Goal: Task Accomplishment & Management: Use online tool/utility

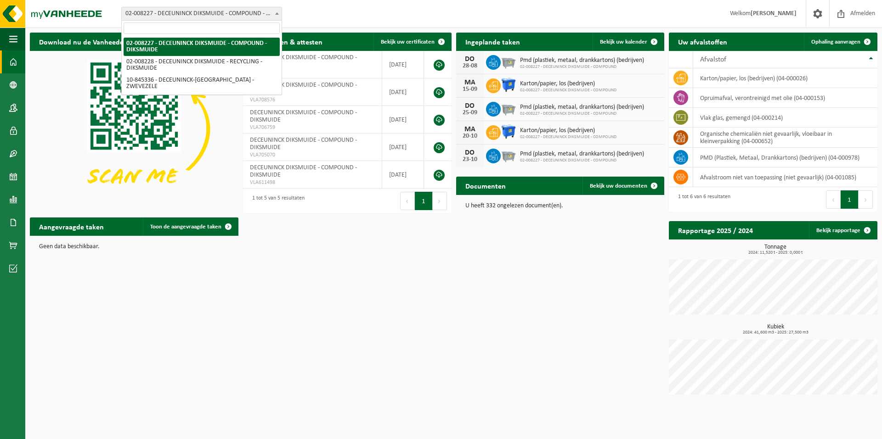
click at [218, 9] on span "02-008227 - DECEUNINCK DIKSMUIDE - COMPOUND - DIKSMUIDE" at bounding box center [202, 13] width 160 height 13
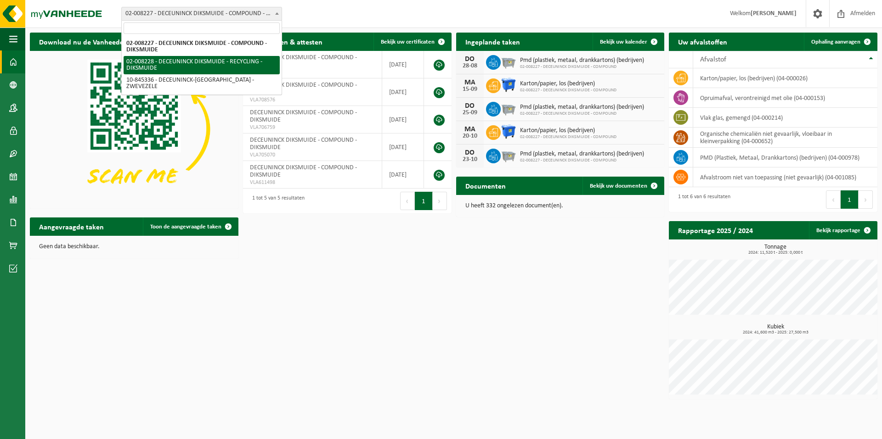
select select "1119"
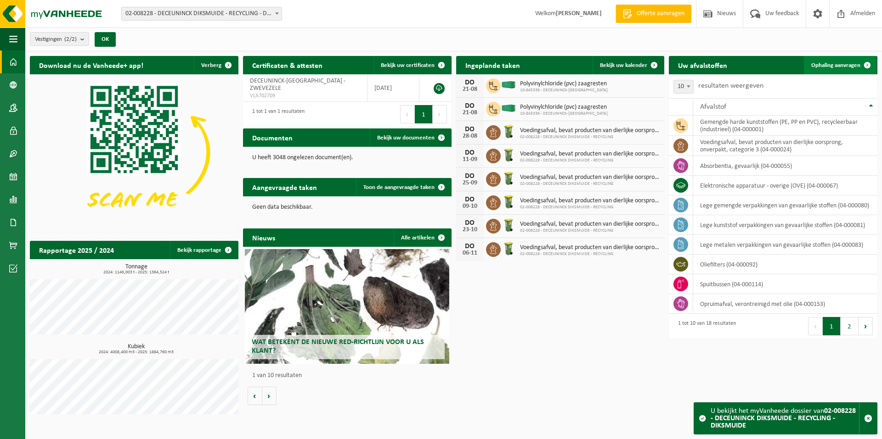
click at [839, 65] on span "Ophaling aanvragen" at bounding box center [835, 65] width 49 height 6
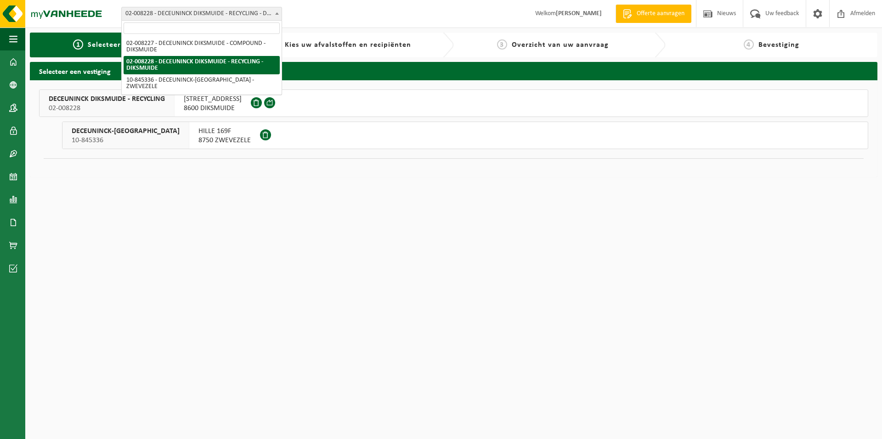
click at [215, 9] on span "02-008228 - DECEUNINCK DIKSMUIDE - RECYCLING - DIKSMUIDE" at bounding box center [202, 13] width 160 height 13
click at [500, 198] on html "Vestiging: 02-008227 - DECEUNINCK DIKSMUIDE - COMPOUND - DIKSMUIDE 02-008228 - …" at bounding box center [441, 219] width 882 height 439
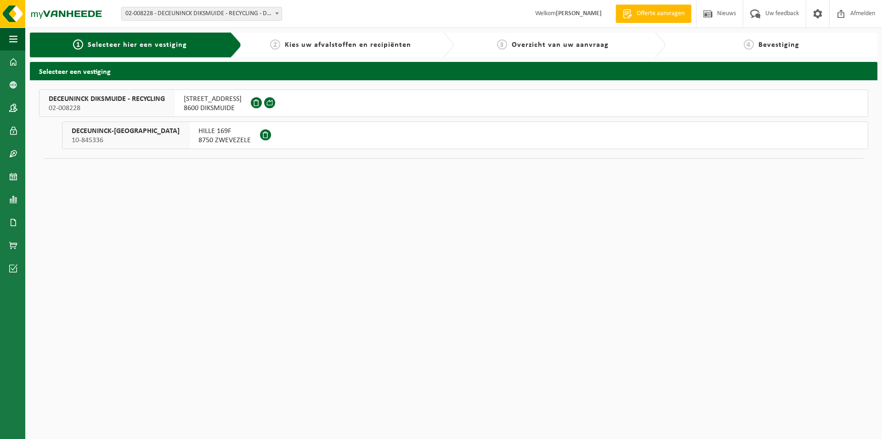
click at [150, 102] on span "DECEUNINCK DIKSMUIDE - RECYCLING" at bounding box center [107, 99] width 116 height 9
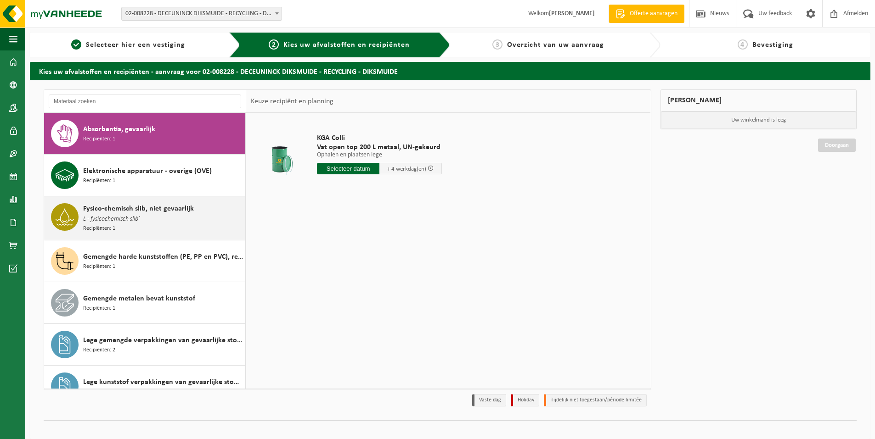
click at [149, 218] on div "Fysico-chemisch slib, niet gevaarlijk L - fysicochemisch slib’ Recipiënten: 1" at bounding box center [163, 218] width 160 height 30
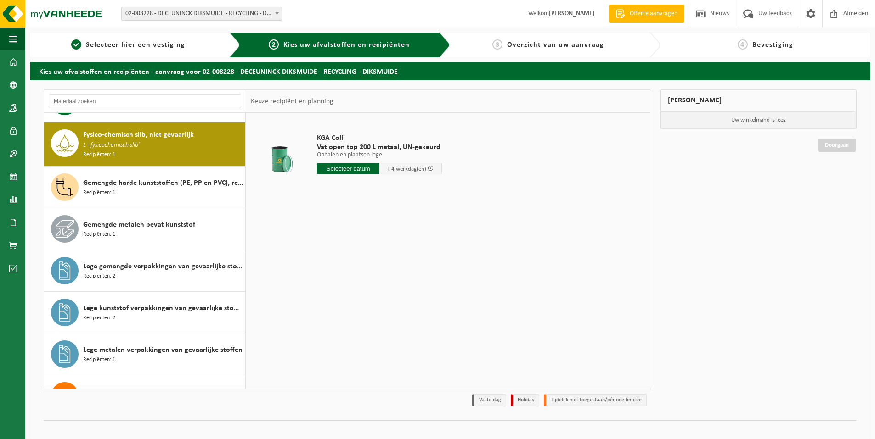
scroll to position [84, 0]
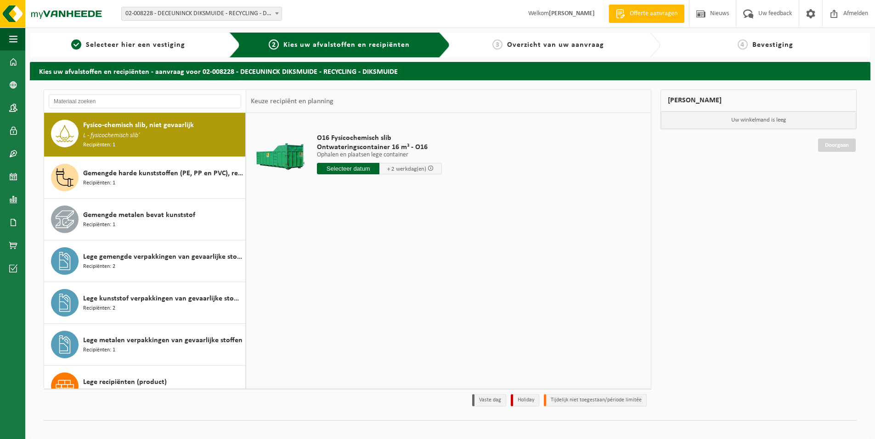
click at [345, 169] on input "text" at bounding box center [348, 168] width 62 height 11
click at [391, 266] on div "22" at bounding box center [390, 265] width 16 height 15
type input "Van 2025-08-22"
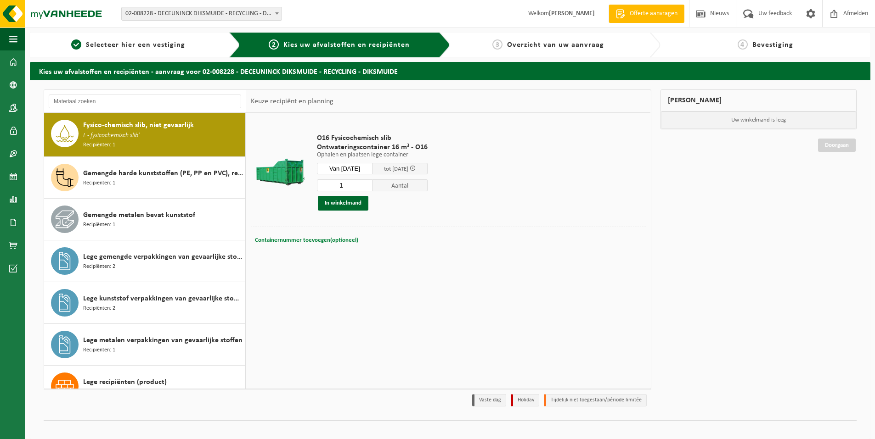
click at [328, 242] on span "Containernummer toevoegen(optioneel)" at bounding box center [306, 240] width 103 height 6
type input "O16-099"
click at [355, 207] on button "In winkelmand" at bounding box center [343, 203] width 51 height 15
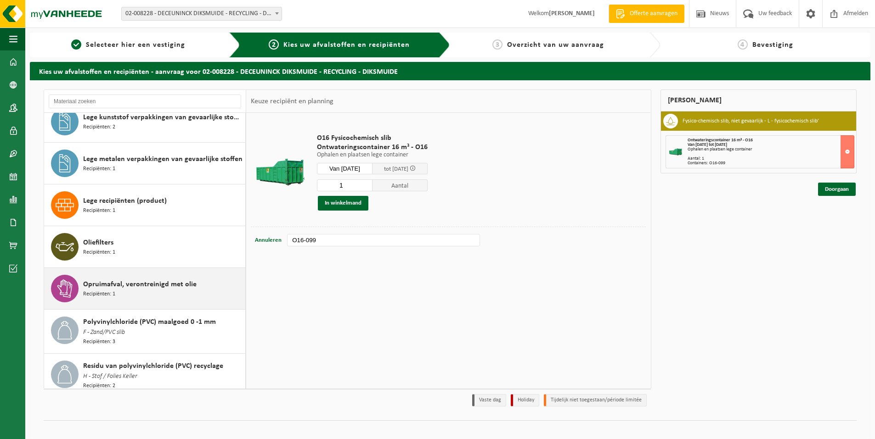
scroll to position [267, 0]
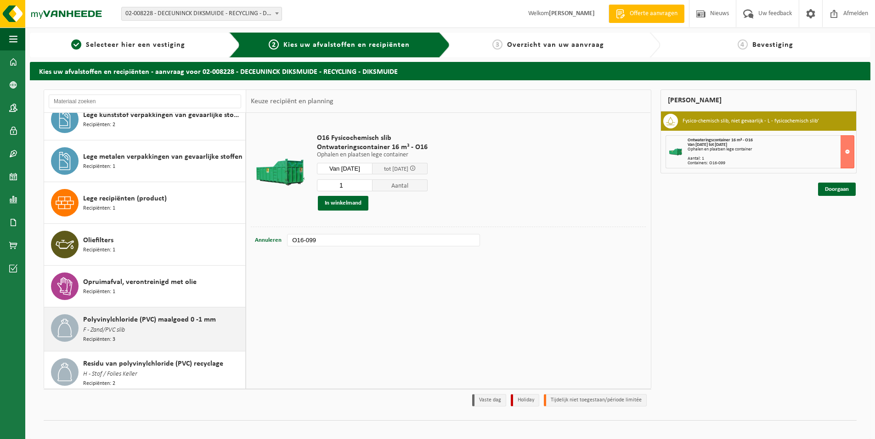
click at [118, 328] on span "F - Zand/PVC slib" at bounding box center [104, 331] width 42 height 10
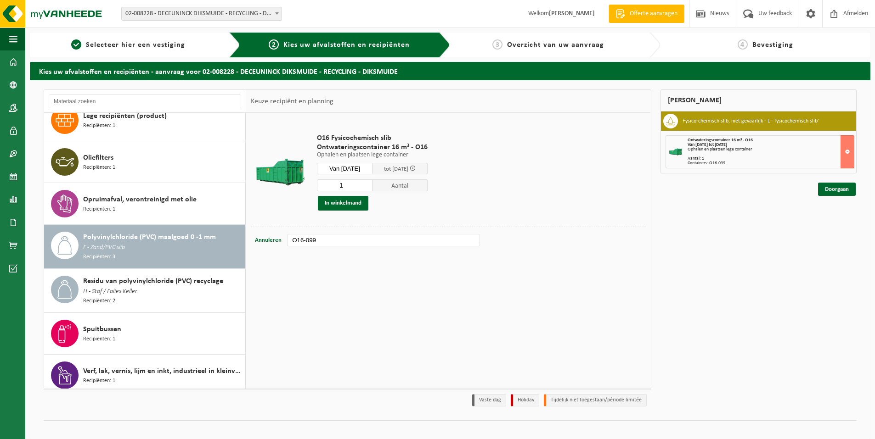
scroll to position [395, 0]
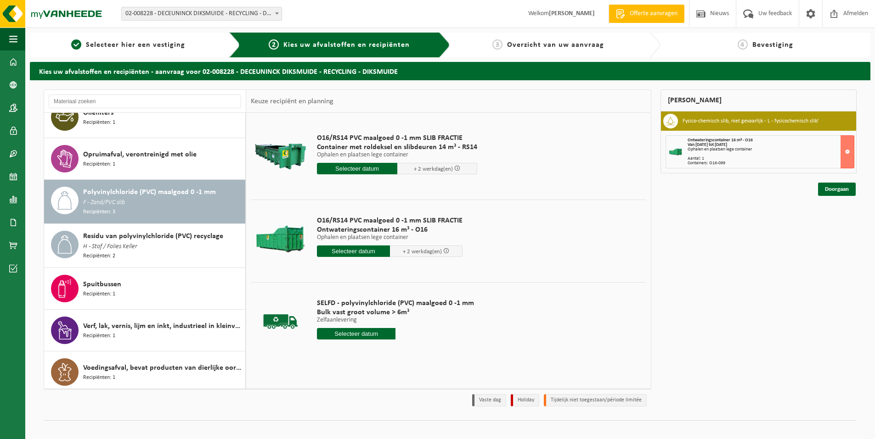
click at [359, 168] on input "text" at bounding box center [357, 168] width 80 height 11
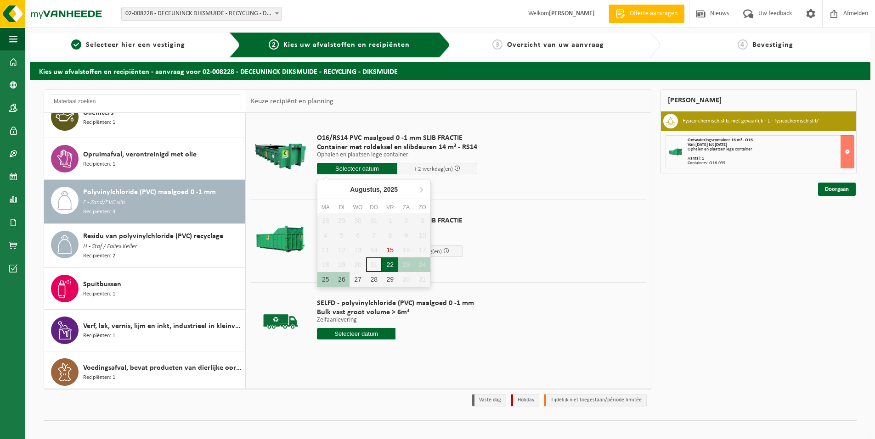
click at [392, 265] on div "22" at bounding box center [390, 265] width 16 height 15
type input "Van 2025-08-22"
type input "2025-08-22"
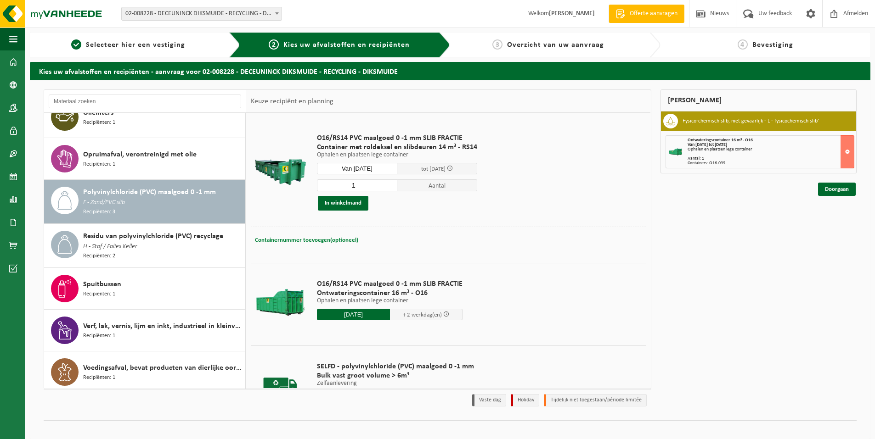
click at [328, 243] on span "Containernummer toevoegen(optioneel)" at bounding box center [306, 240] width 103 height 6
type input "O16-067"
click at [343, 203] on button "In winkelmand" at bounding box center [343, 203] width 51 height 15
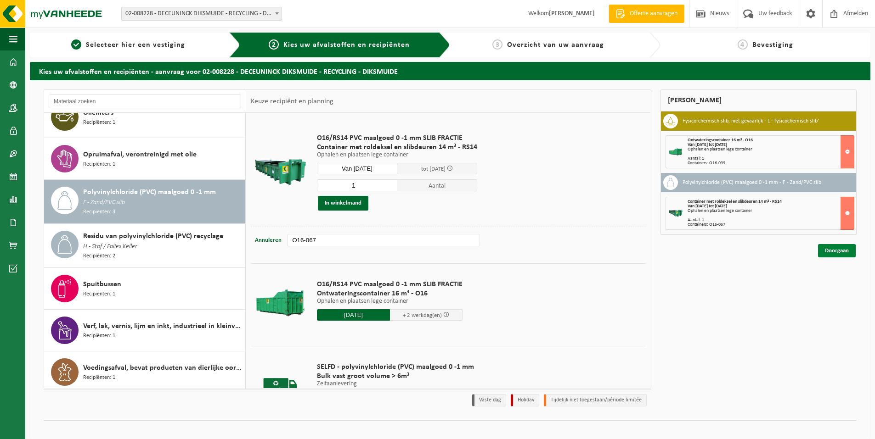
click at [828, 253] on link "Doorgaan" at bounding box center [837, 250] width 38 height 13
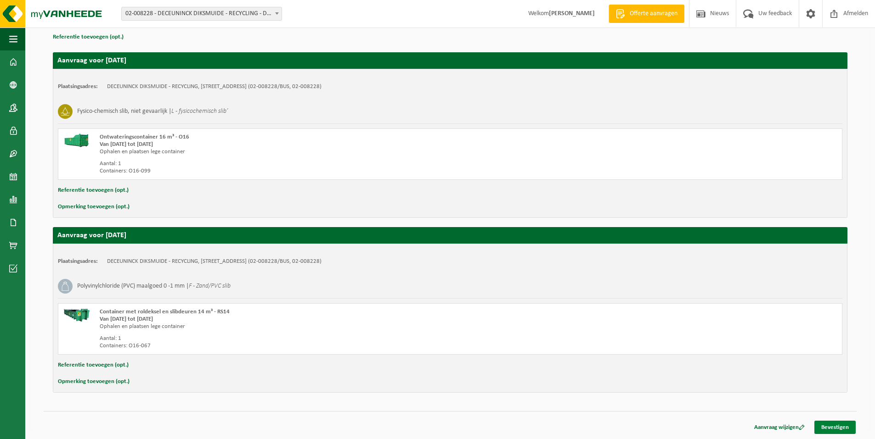
click at [839, 427] on link "Bevestigen" at bounding box center [834, 427] width 41 height 13
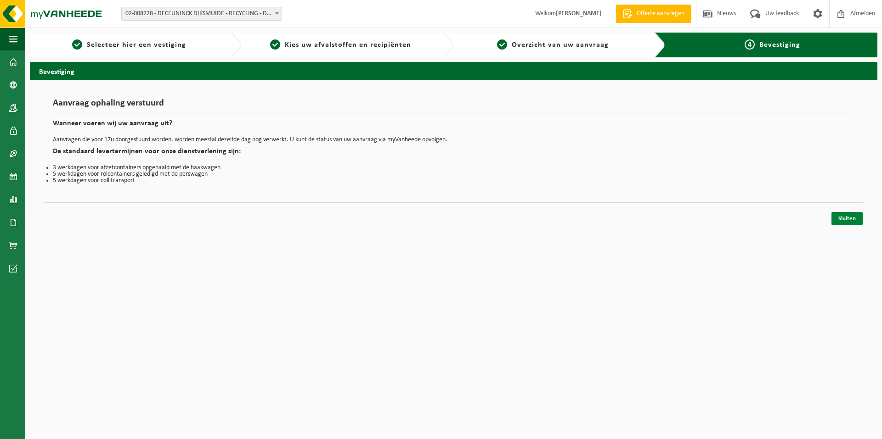
drag, startPoint x: 854, startPoint y: 213, endPoint x: 849, endPoint y: 214, distance: 5.6
click at [854, 213] on link "Sluiten" at bounding box center [846, 218] width 31 height 13
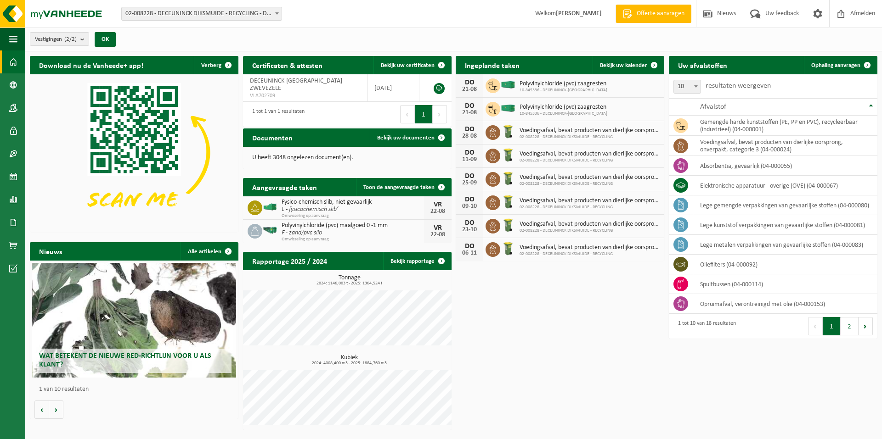
click at [612, 332] on div "Download nu de Vanheede+ app! Verberg Certificaten & attesten Bekijk uw certifi…" at bounding box center [454, 242] width 852 height 383
click at [503, 366] on div "Download nu de Vanheede+ app! Verberg Certificaten & attesten Bekijk uw certifi…" at bounding box center [454, 242] width 852 height 383
click at [598, 357] on div "Download nu de Vanheede+ app! Verberg Certificaten & attesten Bekijk uw certifi…" at bounding box center [454, 242] width 852 height 383
